Goal: Register for event/course

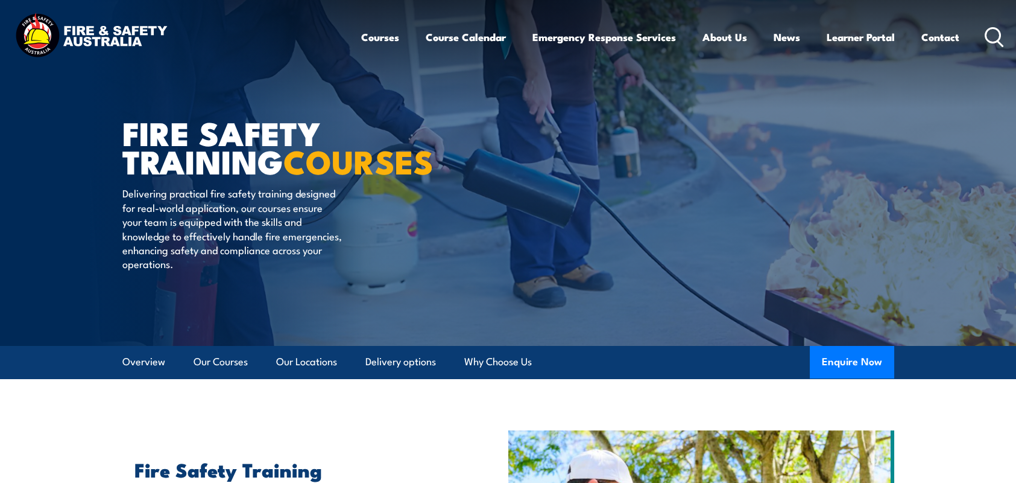
click at [995, 34] on icon at bounding box center [994, 37] width 19 height 20
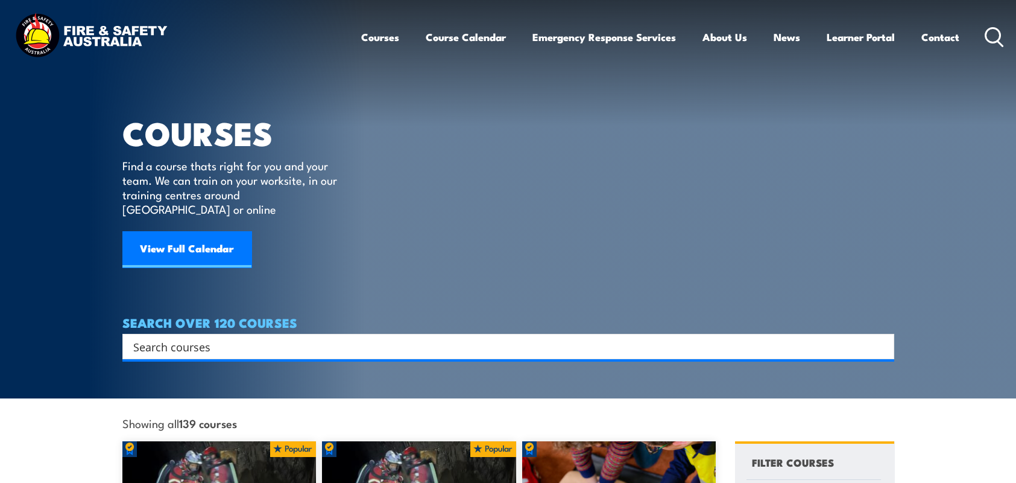
click at [448, 337] on input "Search input" at bounding box center [500, 346] width 735 height 18
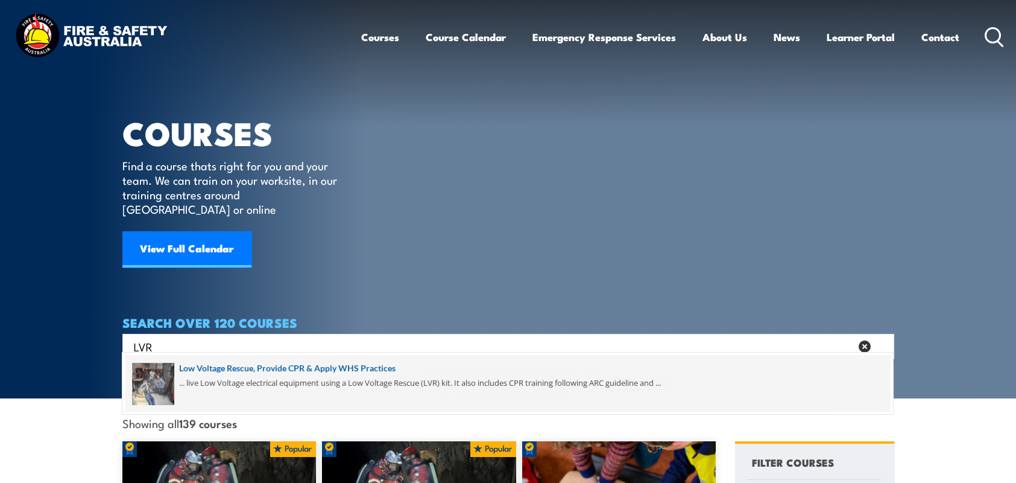
type input "LVR"
click at [386, 369] on span at bounding box center [507, 383] width 765 height 57
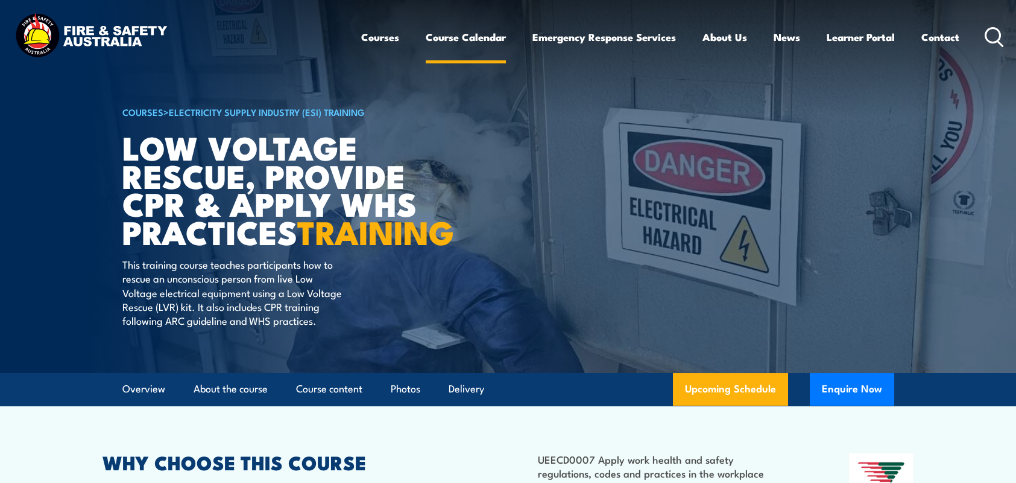
click at [486, 29] on link "Course Calendar" at bounding box center [466, 37] width 80 height 32
click at [486, 34] on link "Course Calendar" at bounding box center [466, 37] width 80 height 32
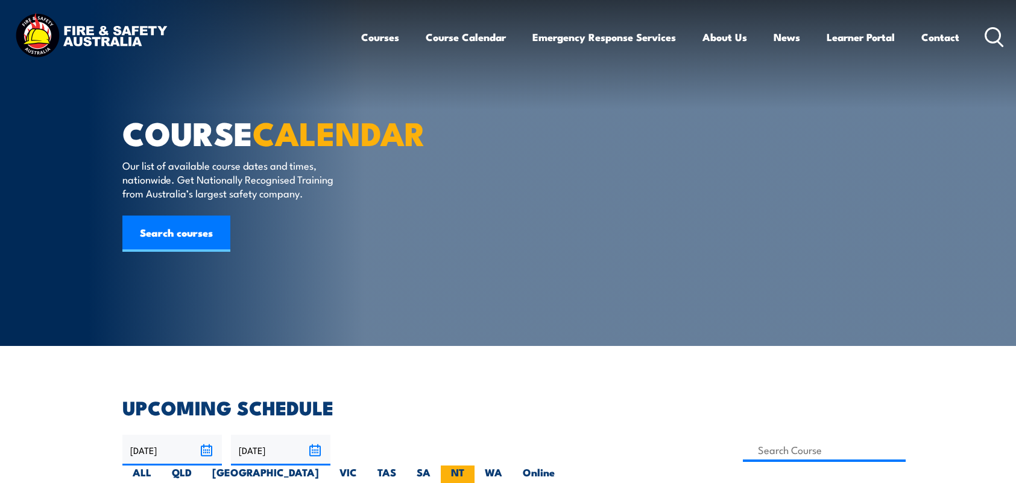
click at [475, 465] on label "NT" at bounding box center [458, 477] width 34 height 24
click at [472, 465] on input "NT" at bounding box center [468, 469] width 8 height 8
radio input "true"
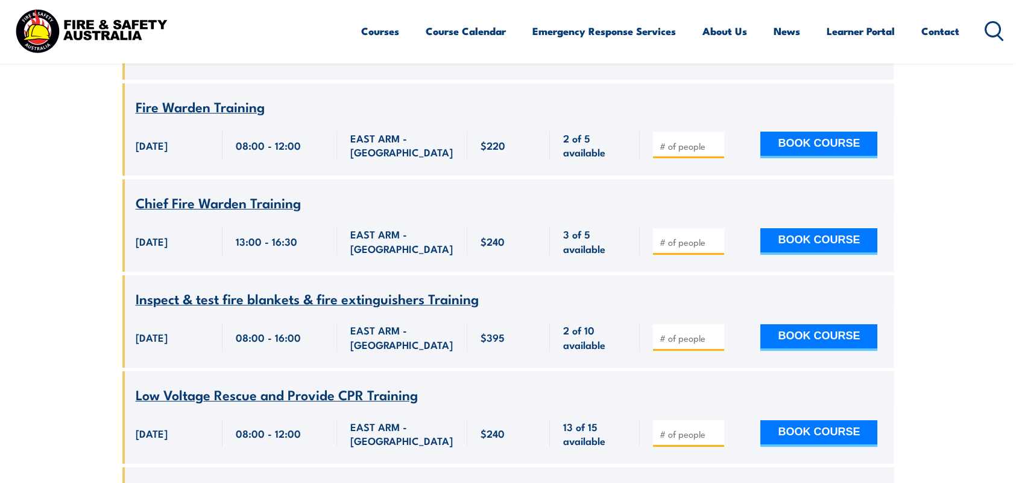
scroll to position [1242, 0]
